Goal: Task Accomplishment & Management: Use online tool/utility

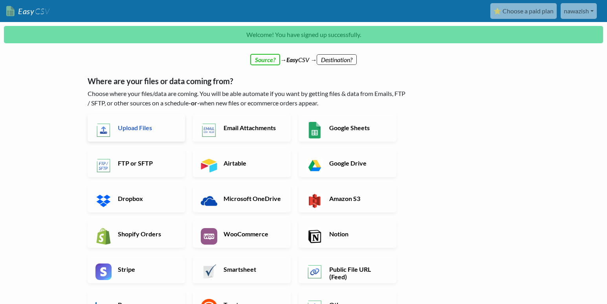
click at [131, 130] on h6 "Upload Files" at bounding box center [147, 127] width 62 height 7
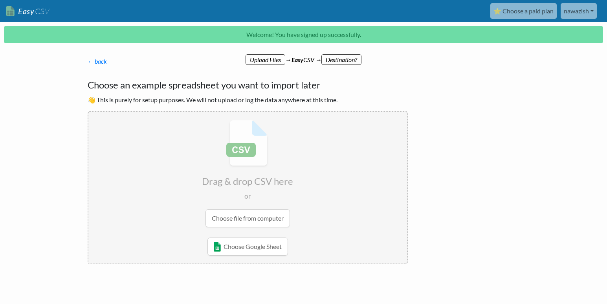
click at [251, 218] on input "file" at bounding box center [247, 174] width 319 height 124
type input "C:\fakepath\products_export_1.csv"
radio input "false"
radio input "true"
type input "Handle"
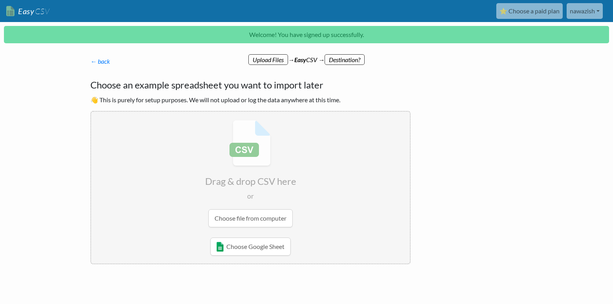
type input "Title"
type input "Body (HTML)"
type input "Vendor"
type input "Product Category"
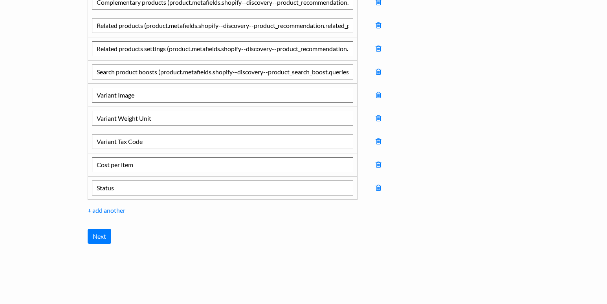
scroll to position [1694, 0]
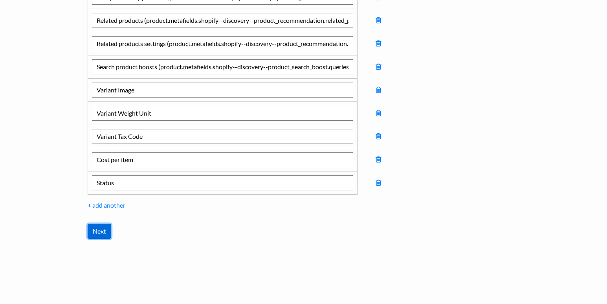
click at [101, 237] on input "Next" at bounding box center [100, 230] width 24 height 15
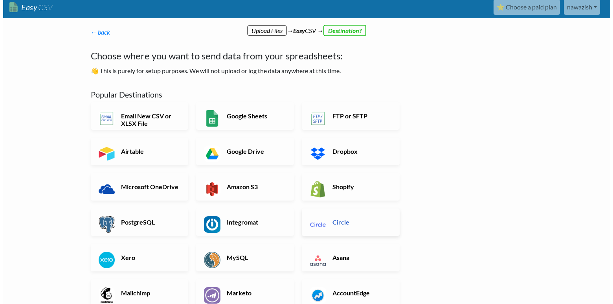
scroll to position [0, 0]
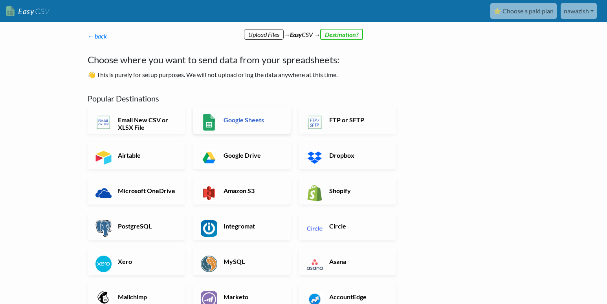
click at [224, 117] on h6 "Google Sheets" at bounding box center [253, 119] width 62 height 7
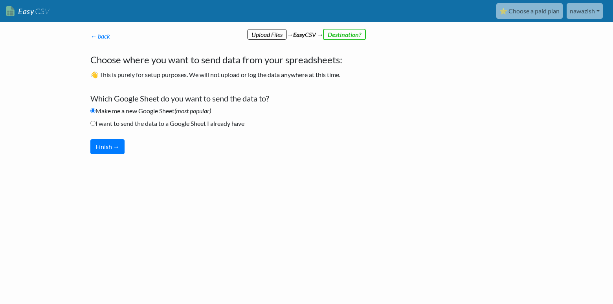
click at [174, 125] on label "I want to send the data to a Google Sheet I already have" at bounding box center [167, 123] width 154 height 9
click at [95, 125] on input "I want to send the data to a Google Sheet I already have" at bounding box center [92, 123] width 5 height 5
radio input "true"
click at [130, 115] on label "Make me a new Google Sheet (most popular)" at bounding box center [150, 110] width 121 height 9
click at [95, 113] on input "Make me a new Google Sheet (most popular)" at bounding box center [92, 110] width 5 height 5
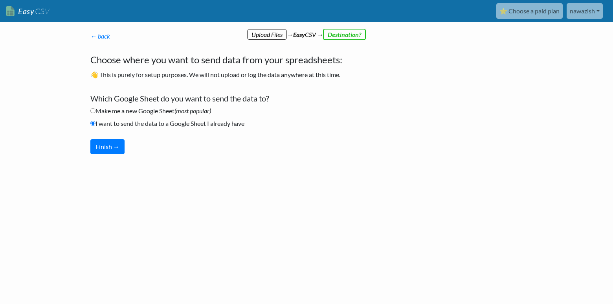
radio input "true"
click at [106, 144] on button "Finish →" at bounding box center [107, 146] width 34 height 15
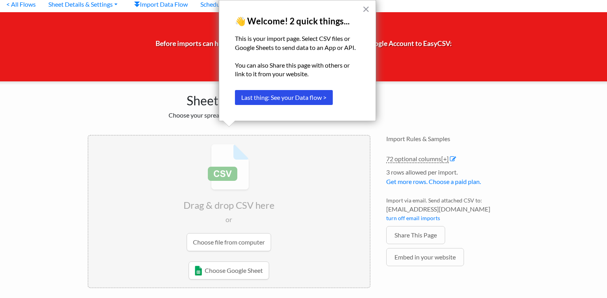
scroll to position [31, 0]
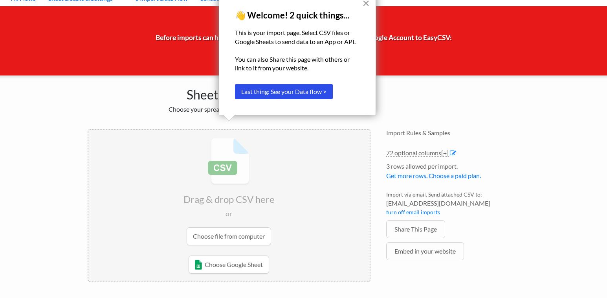
click at [363, 5] on button "×" at bounding box center [365, 3] width 7 height 13
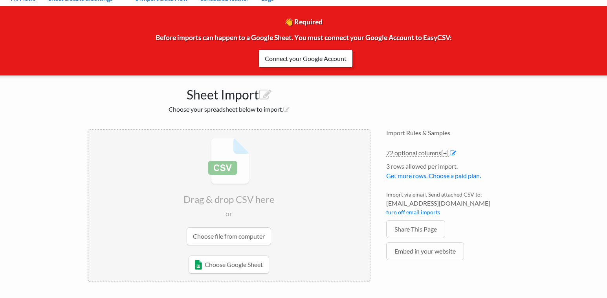
click at [283, 61] on link "Connect your Google Account" at bounding box center [305, 58] width 94 height 18
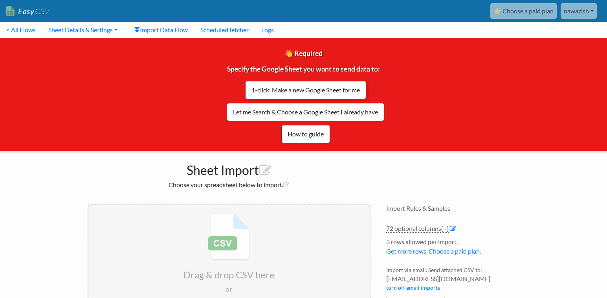
click at [316, 91] on link "1-click: Make a new Google Sheet for me" at bounding box center [305, 90] width 121 height 18
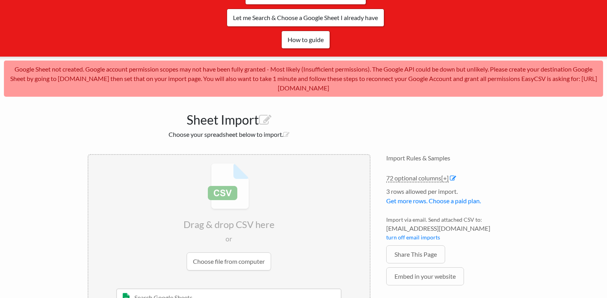
scroll to position [134, 0]
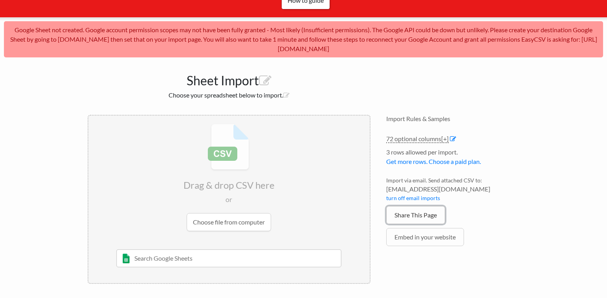
click at [425, 220] on link "Share This Page" at bounding box center [415, 215] width 59 height 18
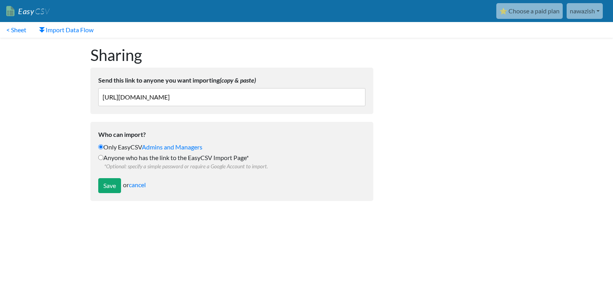
click at [125, 157] on label "Anyone who has the link to the EasyCSV Import Page* *Optional: specify a simple…" at bounding box center [231, 161] width 267 height 17
click at [103, 157] on input "Anyone who has the link to the EasyCSV Import Page* *Optional: specify a simple…" at bounding box center [100, 157] width 5 height 5
radio input "true"
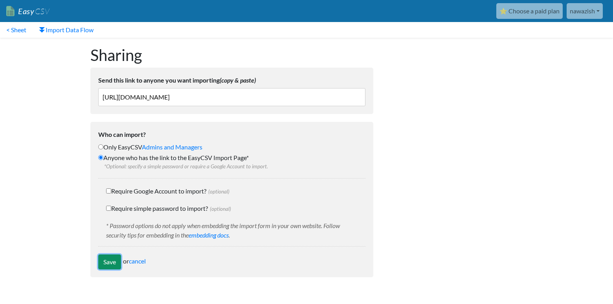
click at [112, 263] on input "Save" at bounding box center [109, 261] width 23 height 15
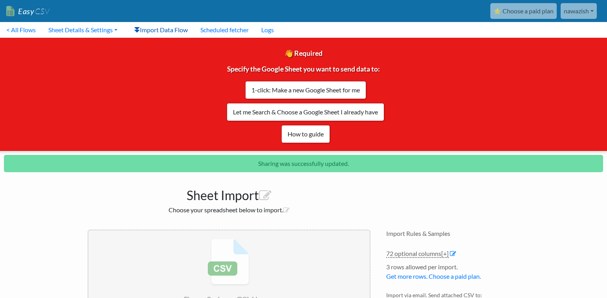
click at [167, 31] on link "Import Data Flow" at bounding box center [161, 30] width 66 height 16
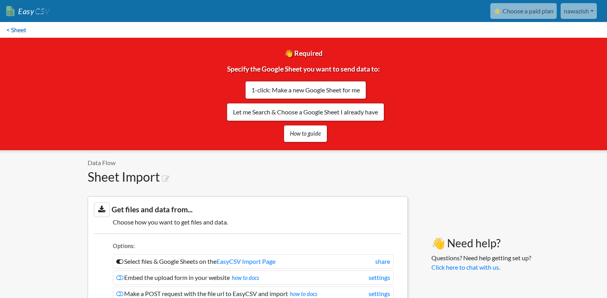
click at [11, 29] on link "< Sheet" at bounding box center [16, 30] width 33 height 16
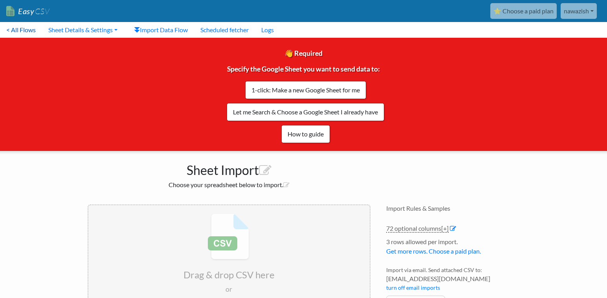
click at [20, 33] on link "< All Flows" at bounding box center [21, 30] width 42 height 16
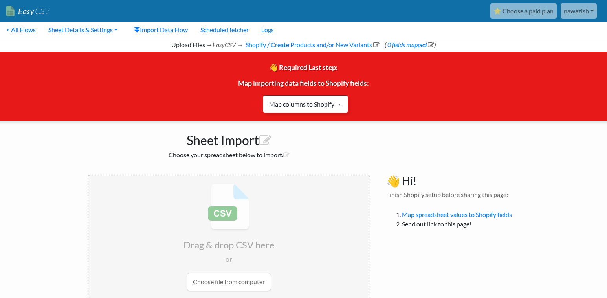
click at [341, 103] on link "Map columns to Shopify →" at bounding box center [305, 104] width 85 height 18
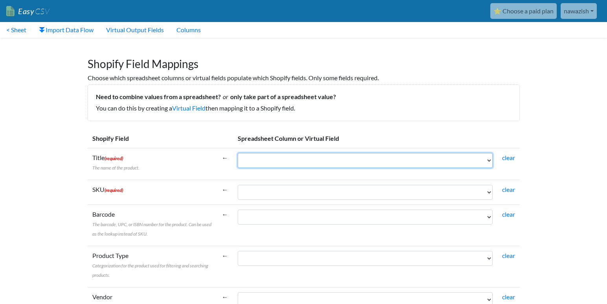
select select "cr_749477"
click at [238, 153] on select "Handle Title Body (HTML) Vendor Product Category Type Tags Published Option1 Na…" at bounding box center [365, 160] width 255 height 15
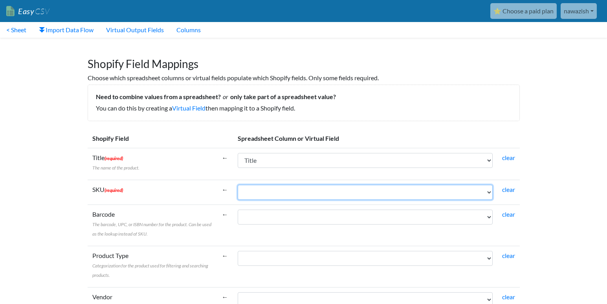
select select "cr_749535"
drag, startPoint x: 380, startPoint y: 191, endPoint x: 588, endPoint y: 210, distance: 208.3
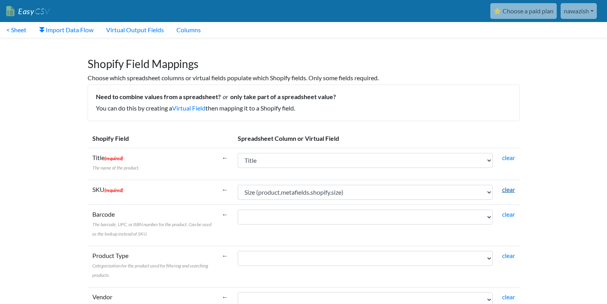
click at [506, 189] on link "clear" at bounding box center [508, 188] width 13 height 7
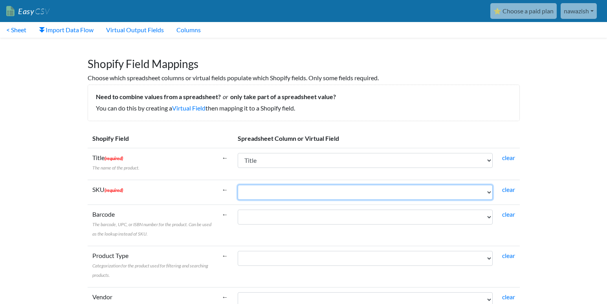
select select "cr_749493"
click at [238, 185] on select "Handle Title Body (HTML) Vendor Product Category Type Tags Published Option1 Na…" at bounding box center [365, 192] width 255 height 15
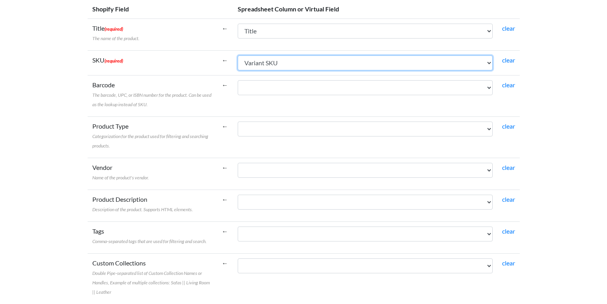
scroll to position [141, 0]
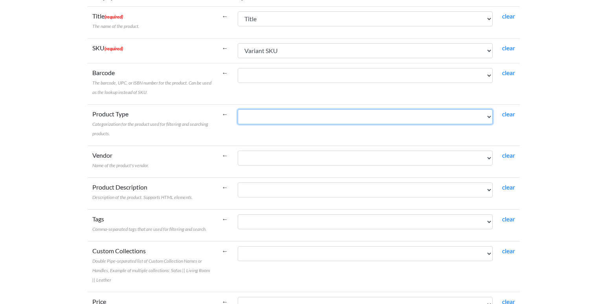
select select "cr_749481"
click at [238, 109] on select "Handle Title Body (HTML) Vendor Product Category Type Tags Published Option1 Na…" at bounding box center [365, 116] width 255 height 15
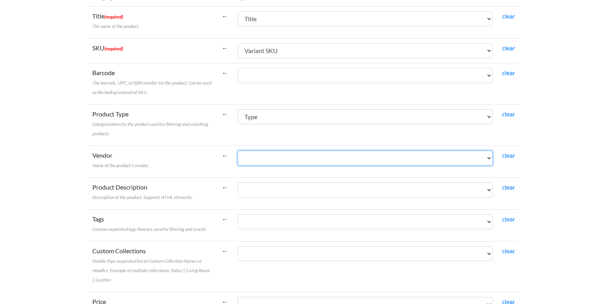
select select "cr_749479"
click at [238, 150] on select "Handle Title Body (HTML) Vendor Product Category Type Tags Published Option1 Na…" at bounding box center [365, 157] width 255 height 15
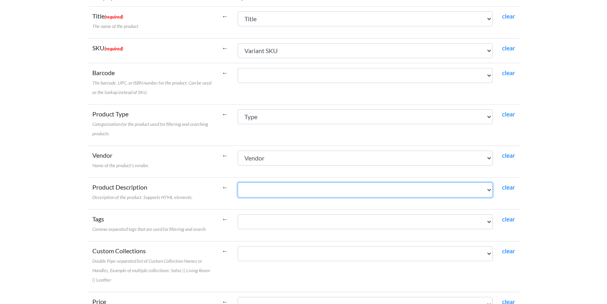
select select "cr_749478"
click at [238, 182] on select "Handle Title Body (HTML) Vendor Product Category Type Tags Published Option1 Na…" at bounding box center [365, 189] width 255 height 15
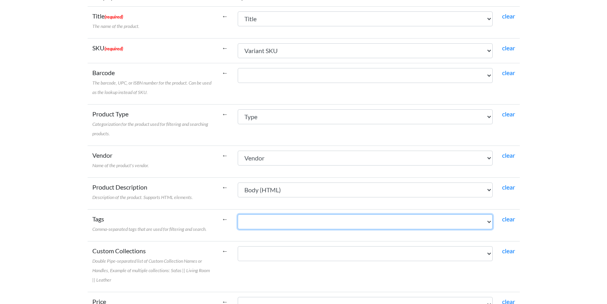
select select "cr_749482"
click at [238, 214] on select "Handle Title Body (HTML) Vendor Product Category Type Tags Published Option1 Na…" at bounding box center [365, 221] width 255 height 15
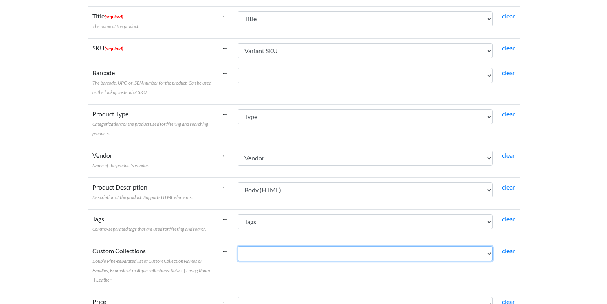
click at [322, 255] on select "Handle Title Body (HTML) Vendor Product Category Type Tags Published Option1 Na…" at bounding box center [365, 253] width 255 height 15
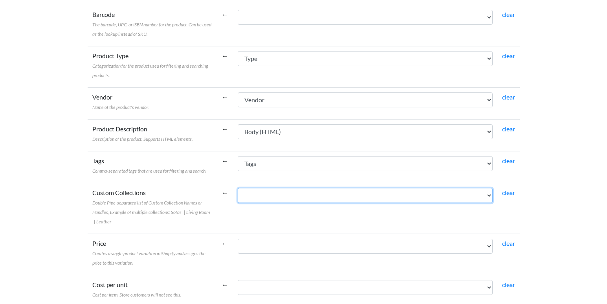
scroll to position [236, 0]
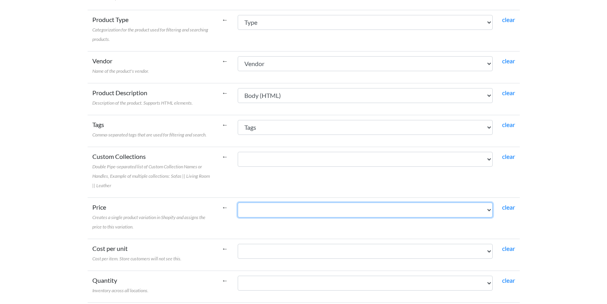
select select "cr_749546"
click at [238, 202] on select "Handle Title Body (HTML) Vendor Product Category Type Tags Published Option1 Na…" at bounding box center [365, 209] width 255 height 15
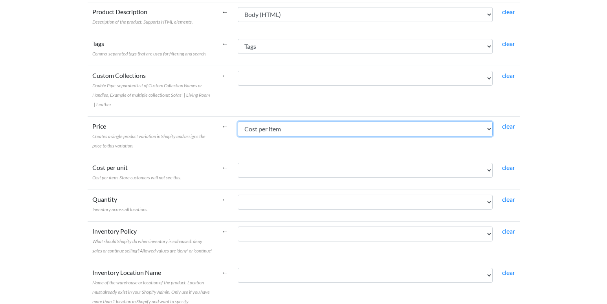
scroll to position [330, 0]
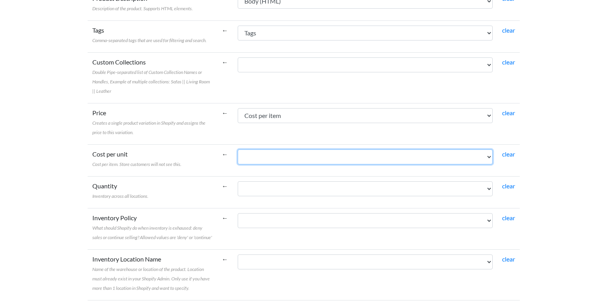
drag, startPoint x: 357, startPoint y: 158, endPoint x: 586, endPoint y: 209, distance: 234.5
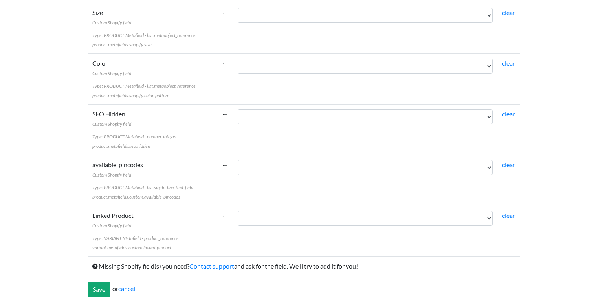
scroll to position [1957, 0]
click at [103, 293] on input "Save" at bounding box center [99, 288] width 23 height 15
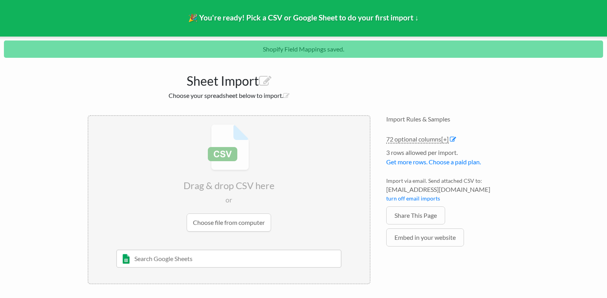
scroll to position [53, 0]
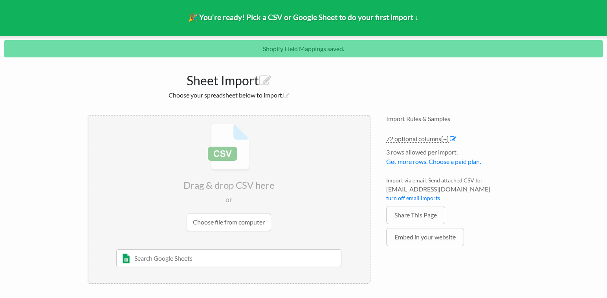
click at [178, 258] on input "text" at bounding box center [228, 258] width 225 height 18
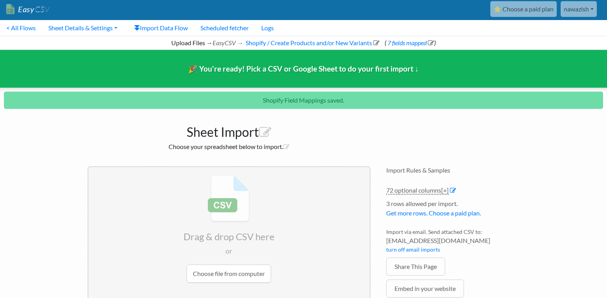
scroll to position [0, 0]
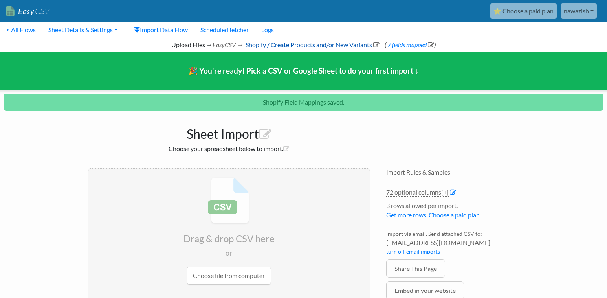
click at [346, 43] on link "Shopify / Create Products and/or New Variants" at bounding box center [311, 44] width 135 height 7
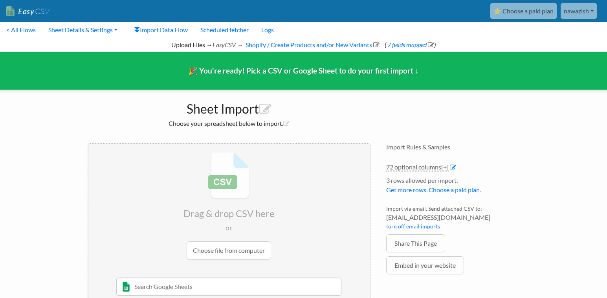
click at [245, 249] on input "file" at bounding box center [228, 206] width 281 height 124
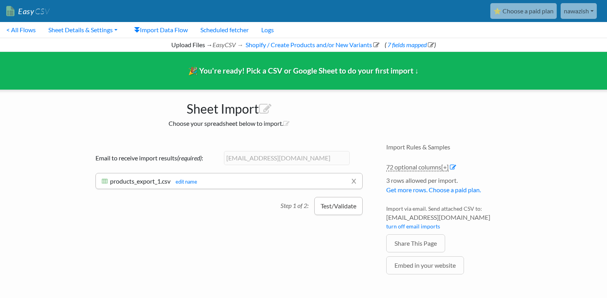
scroll to position [14, 0]
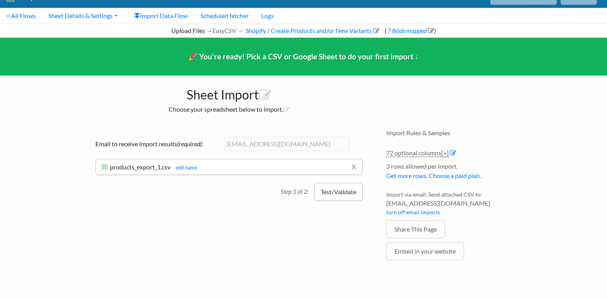
click at [331, 198] on button "Test/Validate" at bounding box center [338, 192] width 48 height 18
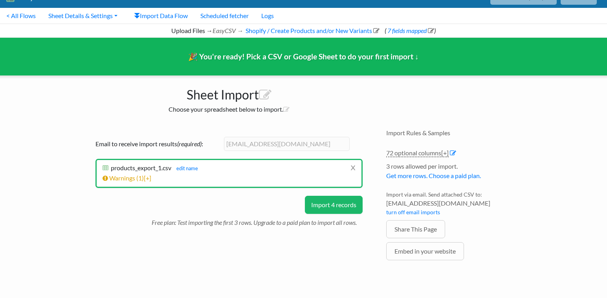
click at [213, 183] on li "x products_export_1.csv products_export_1.csv edit name Import successfully que…" at bounding box center [228, 173] width 267 height 29
click at [331, 207] on button "Import 4 records" at bounding box center [334, 205] width 58 height 18
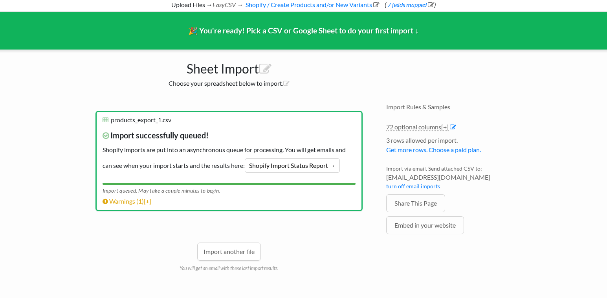
scroll to position [42, 0]
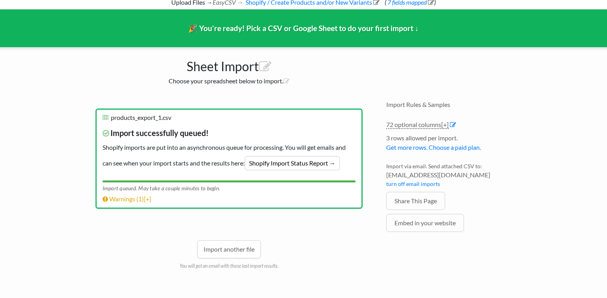
click at [200, 189] on div "Import queued. May take a couple minutes to begin." at bounding box center [229, 187] width 253 height 10
click at [335, 239] on div "Import another file You will get an email with these last import results." at bounding box center [228, 242] width 267 height 53
click at [136, 201] on link "Warnings ( 1 ) [+]" at bounding box center [127, 198] width 49 height 7
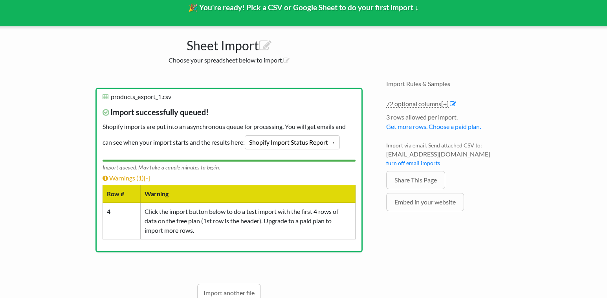
scroll to position [107, 0]
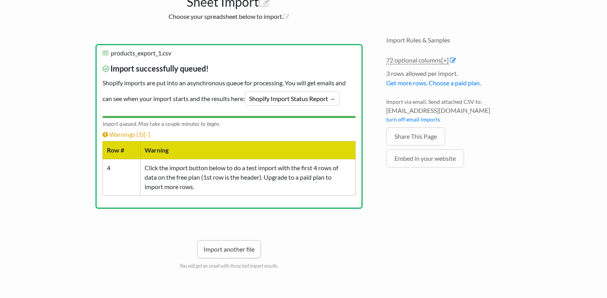
click at [236, 251] on link "Import another file" at bounding box center [229, 249] width 64 height 18
